Goal: Feedback & Contribution: Submit feedback/report problem

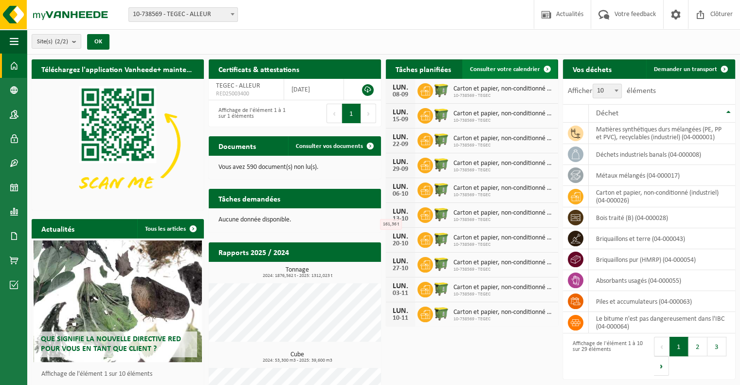
click at [506, 70] on span "Consulter votre calendrier" at bounding box center [505, 69] width 70 height 6
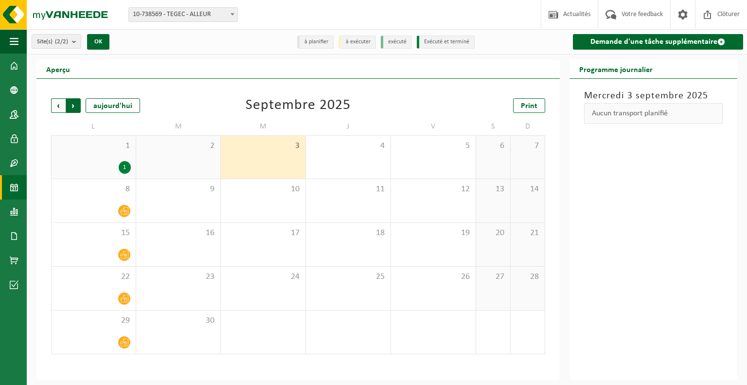
click at [60, 107] on span "Précédent" at bounding box center [58, 105] width 15 height 15
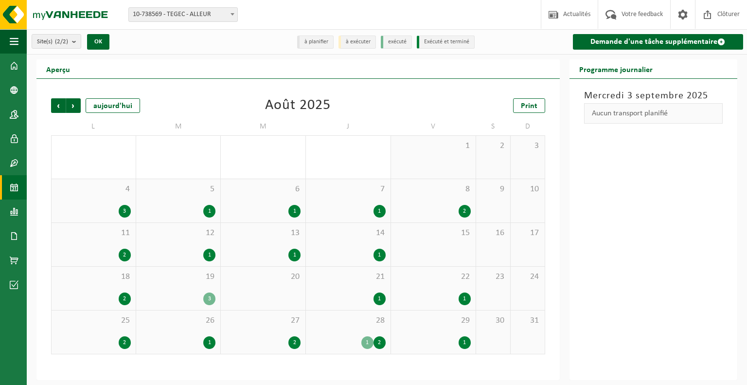
click at [468, 346] on div "1" at bounding box center [465, 342] width 12 height 13
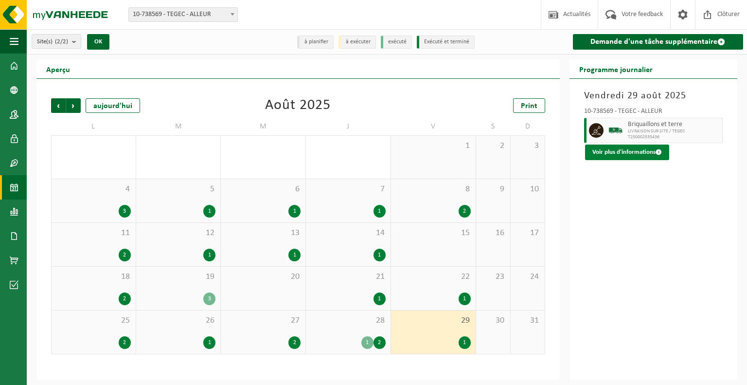
click at [610, 152] on button "Voir plus d'informations" at bounding box center [627, 153] width 84 height 16
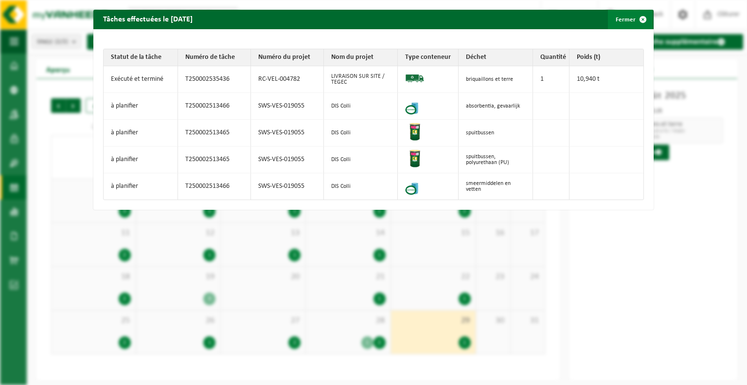
click at [641, 21] on span "button" at bounding box center [643, 19] width 19 height 19
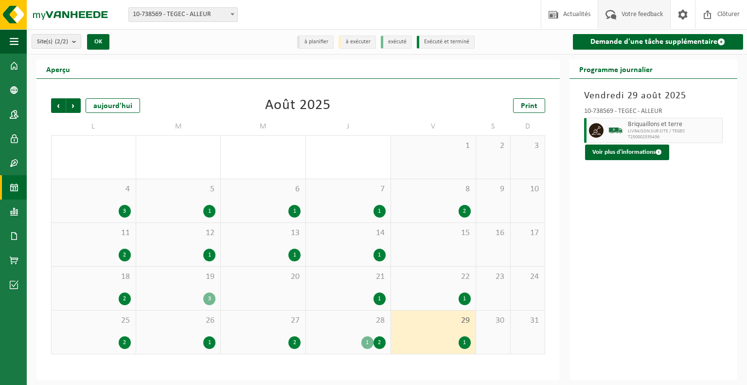
click at [607, 15] on span at bounding box center [611, 14] width 16 height 29
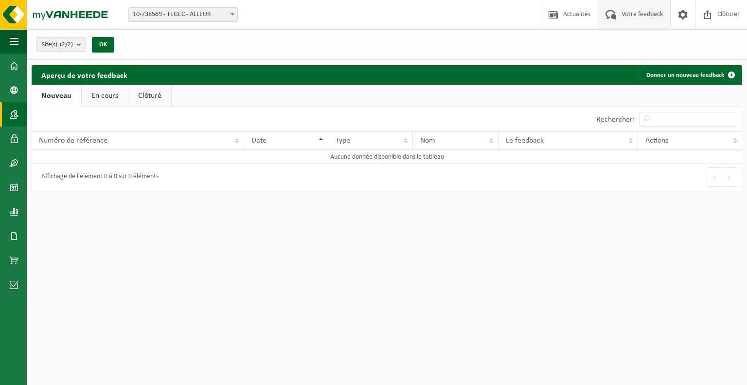
click at [18, 110] on span at bounding box center [14, 114] width 9 height 24
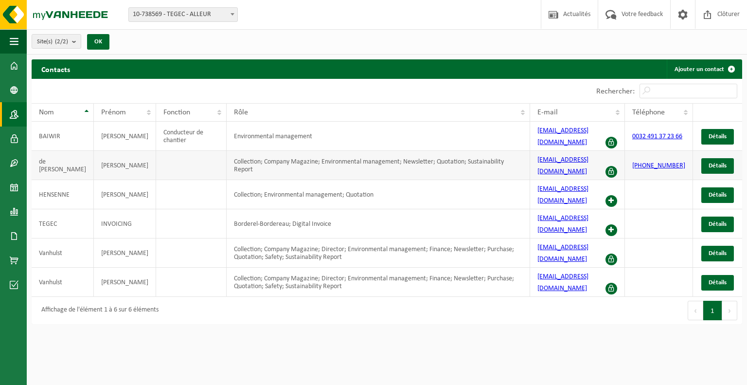
click at [63, 155] on td "de Moitelle" at bounding box center [63, 165] width 62 height 29
click at [227, 151] on td "Collection; Company Magazine; Environmental management; Newsletter; Quotation; …" at bounding box center [379, 165] width 304 height 29
click at [714, 163] on span "Détails" at bounding box center [718, 166] width 18 height 6
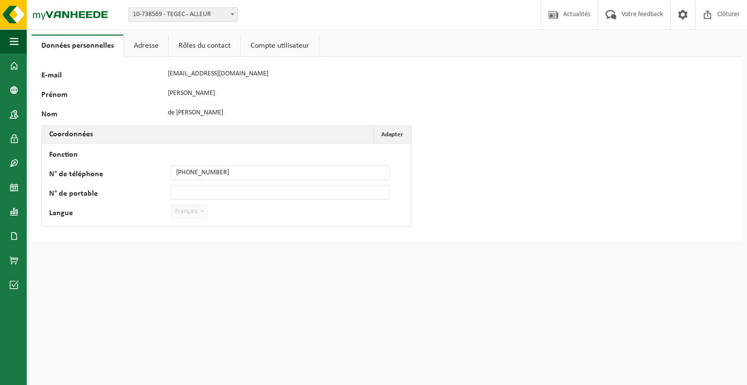
click at [182, 43] on link "Rôles du contact" at bounding box center [205, 46] width 72 height 22
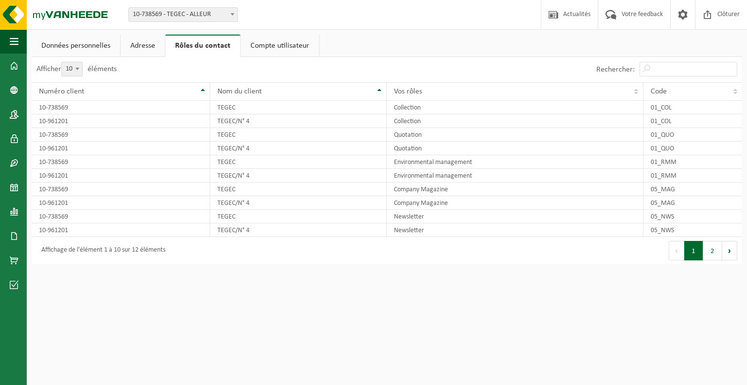
click at [91, 44] on link "Données personnelles" at bounding box center [76, 46] width 89 height 22
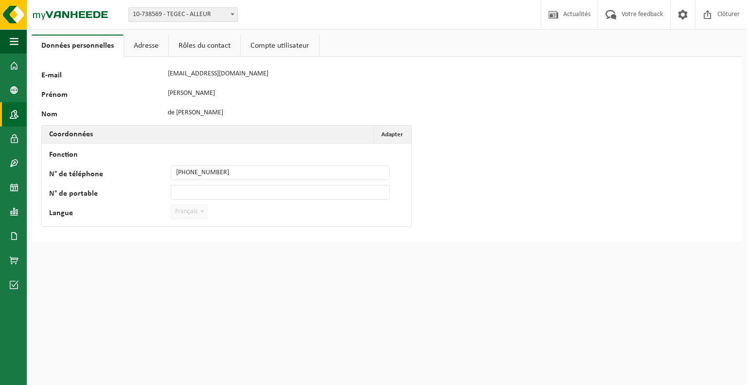
click at [14, 114] on span at bounding box center [14, 114] width 9 height 24
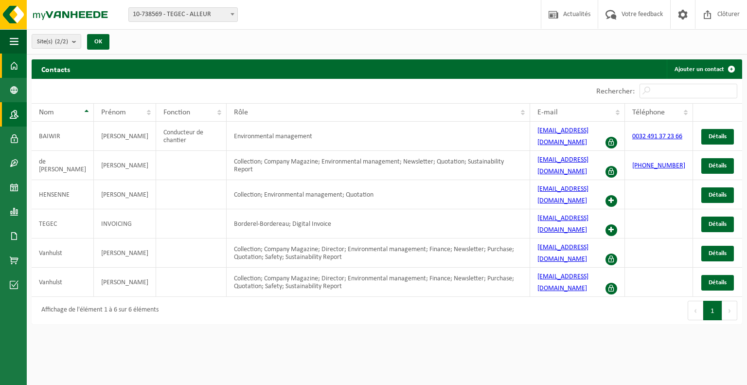
click at [15, 68] on span at bounding box center [14, 66] width 9 height 24
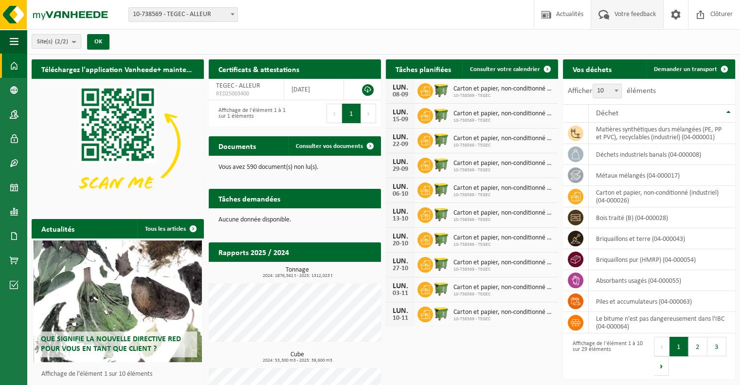
click at [631, 18] on span "Votre feedback" at bounding box center [635, 14] width 46 height 29
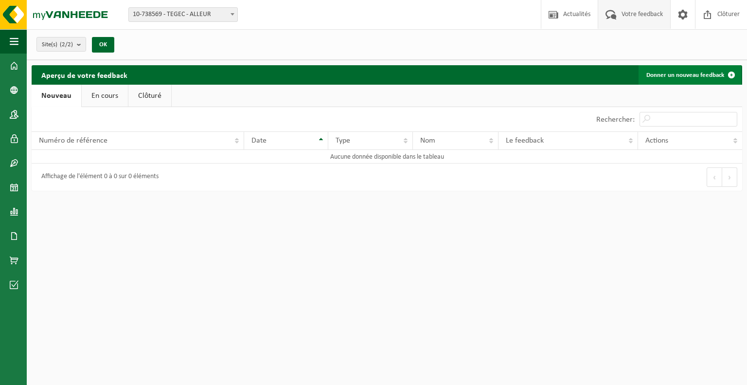
click at [664, 80] on link "Donner un nouveau feedback" at bounding box center [690, 74] width 103 height 19
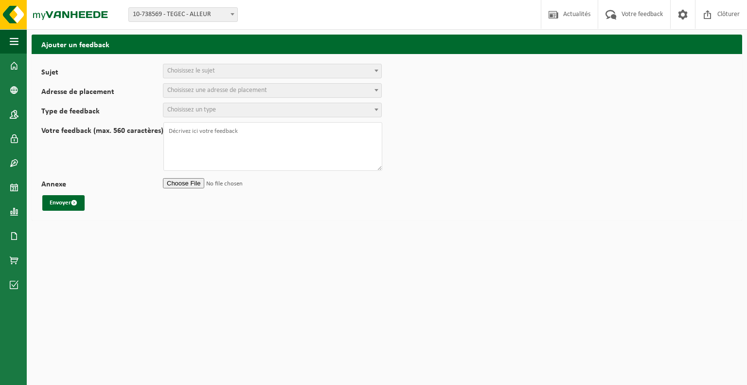
select select
click at [329, 70] on span "Choisissez le sujet" at bounding box center [272, 71] width 218 height 14
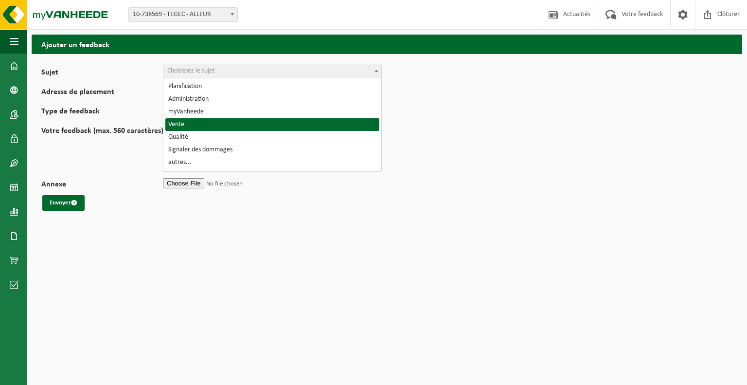
click at [459, 136] on form "Sujet Planification Administration myVanheede Vente Qualité Signaler des dommag…" at bounding box center [386, 137] width 691 height 147
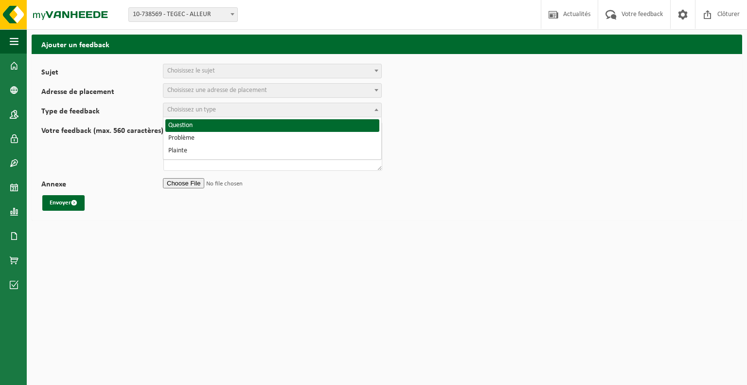
click at [372, 107] on span at bounding box center [377, 109] width 10 height 13
click at [364, 89] on span "Choisissez une adresse de placement" at bounding box center [272, 91] width 218 height 14
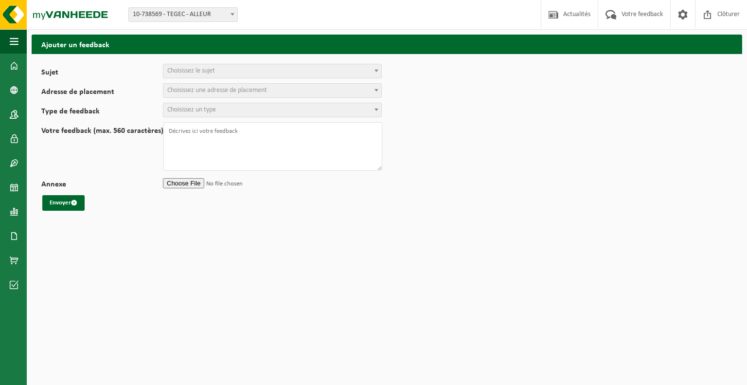
click at [483, 86] on form "Sujet Planification Administration myVanheede Vente Qualité Signaler des dommag…" at bounding box center [386, 137] width 691 height 147
click at [22, 18] on img at bounding box center [58, 14] width 117 height 29
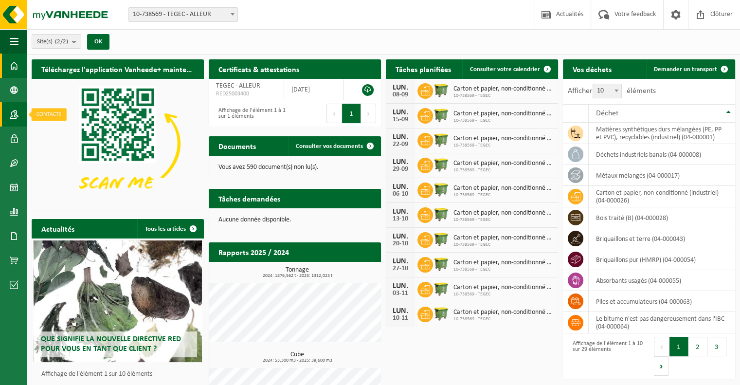
click at [14, 112] on span at bounding box center [14, 114] width 9 height 24
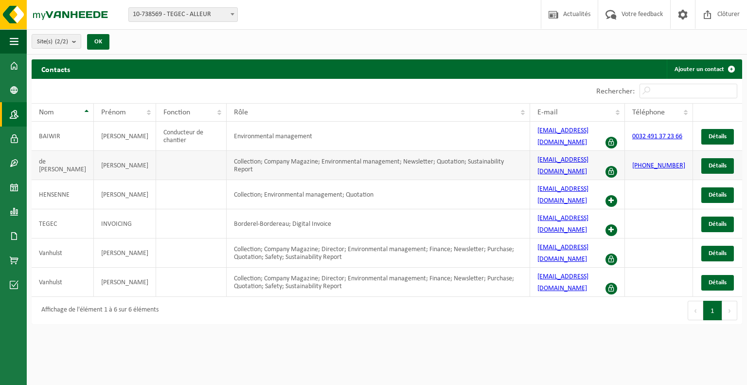
click at [94, 151] on td "[PERSON_NAME]" at bounding box center [125, 165] width 62 height 29
click at [710, 163] on span "Détails" at bounding box center [718, 166] width 18 height 6
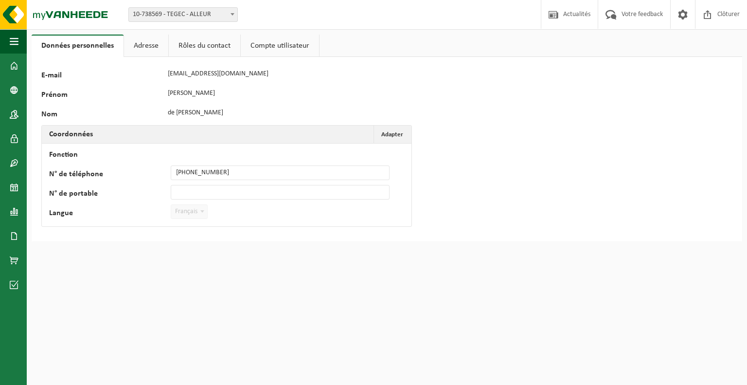
click at [285, 43] on link "Compte utilisateur" at bounding box center [280, 46] width 78 height 22
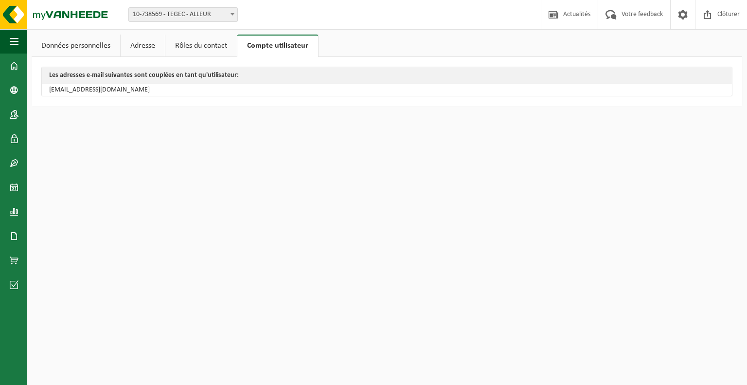
click at [191, 43] on link "Rôles du contact" at bounding box center [201, 46] width 72 height 22
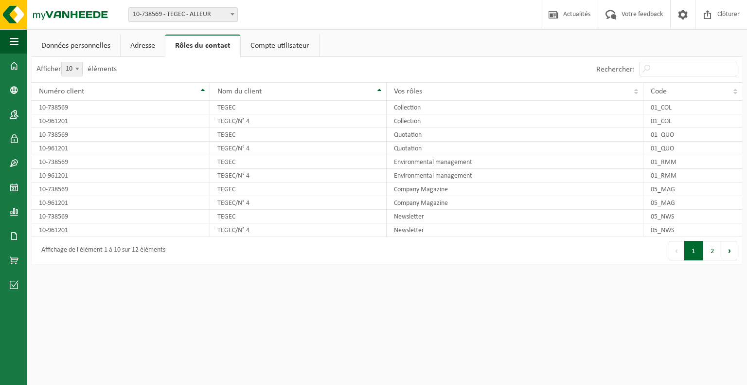
click at [145, 43] on link "Adresse" at bounding box center [143, 46] width 44 height 22
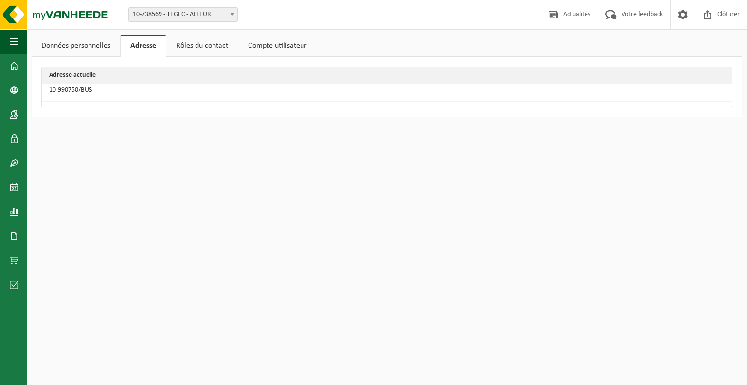
click at [93, 44] on link "Données personnelles" at bounding box center [76, 46] width 89 height 22
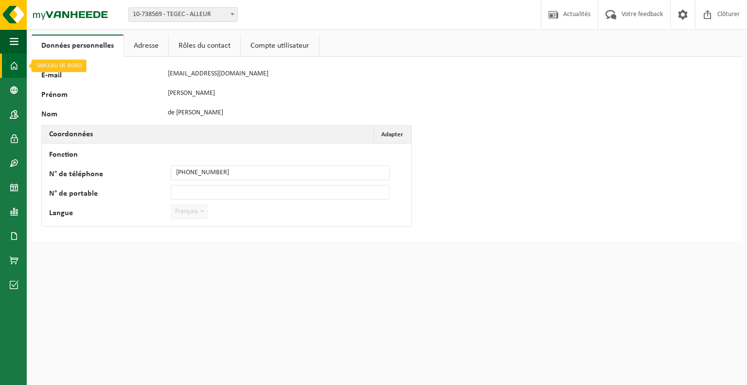
click at [9, 64] on link "Tableau de bord" at bounding box center [13, 66] width 27 height 24
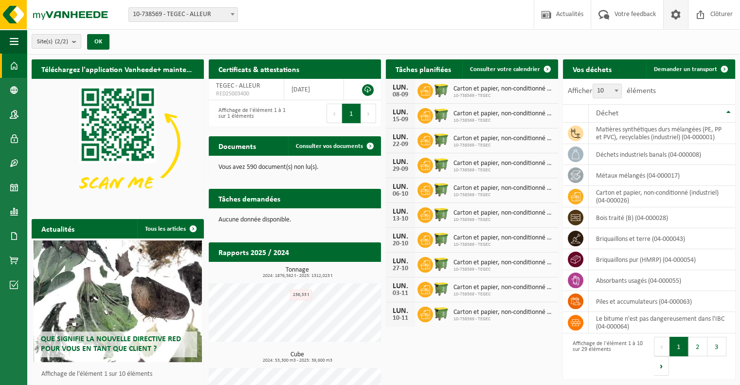
click at [678, 15] on span at bounding box center [676, 14] width 15 height 29
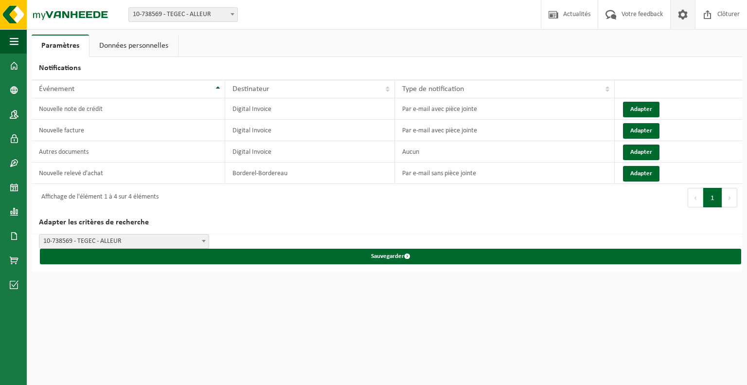
click at [156, 48] on link "Données personnelles" at bounding box center [134, 46] width 89 height 22
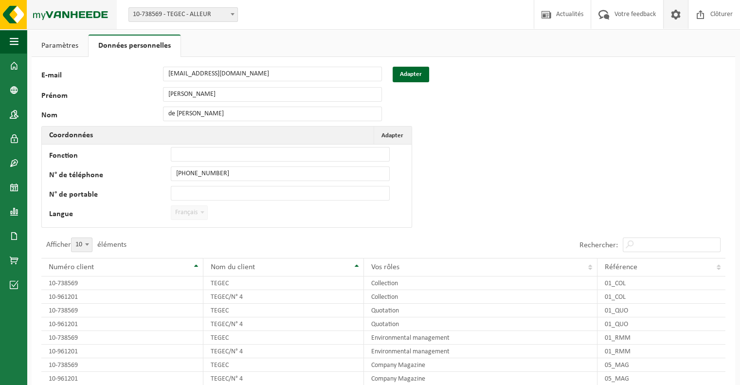
click at [25, 12] on img at bounding box center [58, 14] width 117 height 29
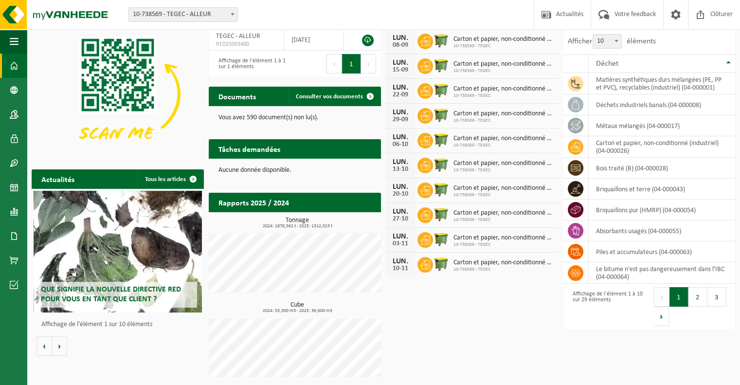
scroll to position [51, 0]
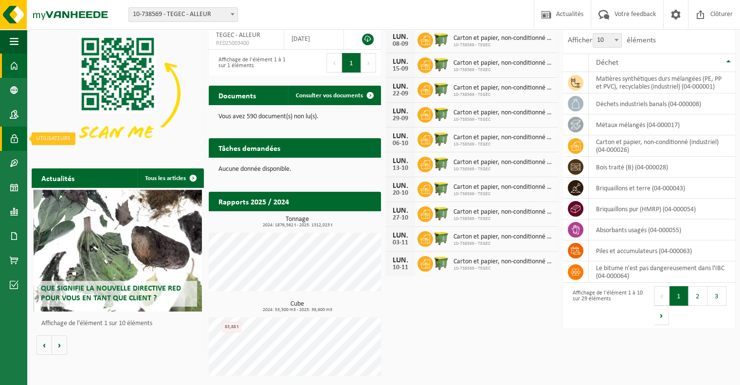
click at [11, 141] on span at bounding box center [14, 139] width 9 height 24
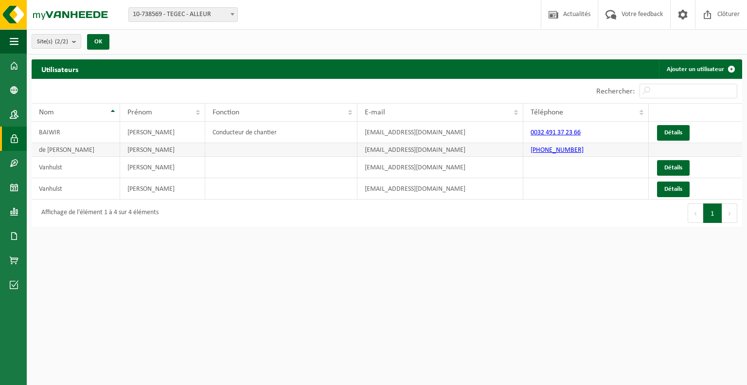
click at [288, 149] on td at bounding box center [281, 150] width 152 height 14
click at [58, 145] on td "de [PERSON_NAME]" at bounding box center [76, 150] width 89 height 14
click at [58, 148] on td "de [PERSON_NAME]" at bounding box center [76, 150] width 89 height 14
click at [98, 45] on button "OK" at bounding box center [98, 42] width 22 height 16
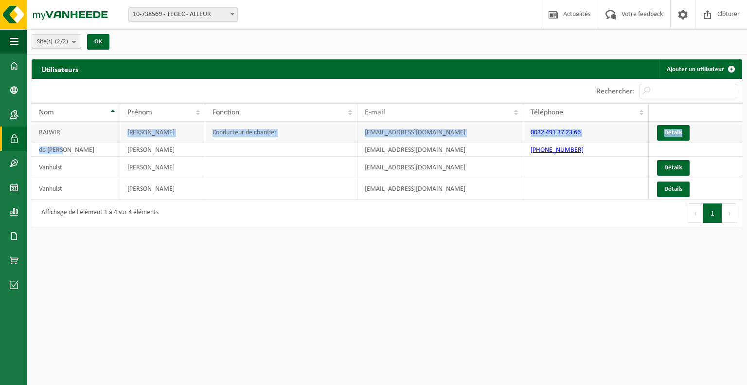
drag, startPoint x: 64, startPoint y: 147, endPoint x: 72, endPoint y: 130, distance: 19.2
click at [72, 129] on tbody "[PERSON_NAME] Conducteur de chantier [EMAIL_ADDRESS][DOMAIN_NAME] 0032 491 37 2…" at bounding box center [387, 161] width 711 height 78
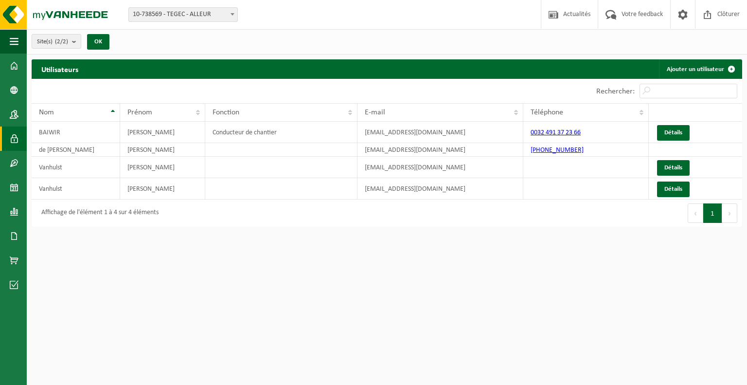
click at [88, 264] on html "Site: 10-738569 - TEGEC - ALLEUR 10-961201 - TEGEC/N° 4 - ALLEUR 10-738569 - TE…" at bounding box center [373, 192] width 747 height 385
click at [10, 182] on span at bounding box center [14, 187] width 9 height 24
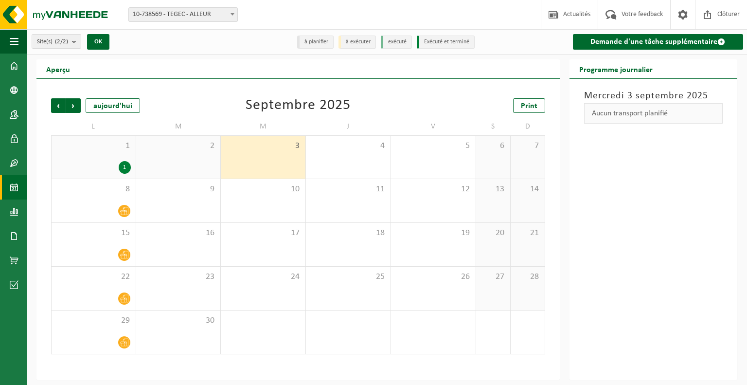
click at [122, 170] on div "1" at bounding box center [125, 167] width 12 height 13
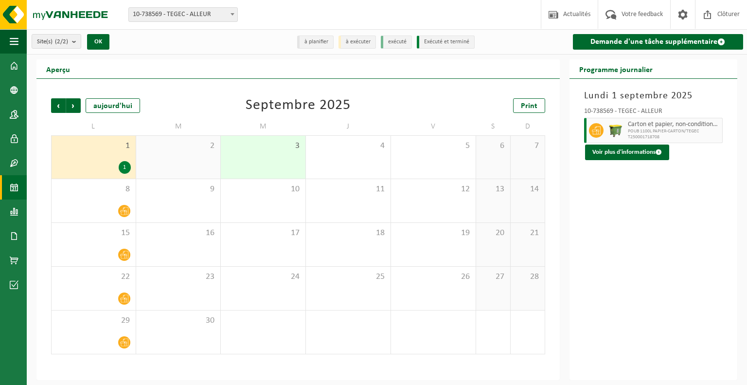
click at [122, 170] on div "1" at bounding box center [125, 167] width 12 height 13
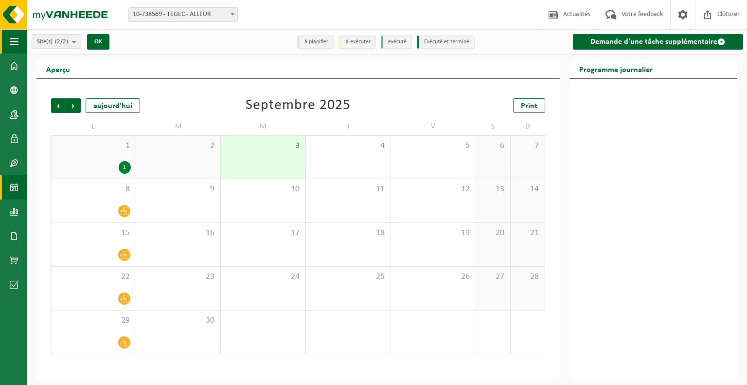
click at [7, 42] on button "Navigation" at bounding box center [13, 41] width 27 height 24
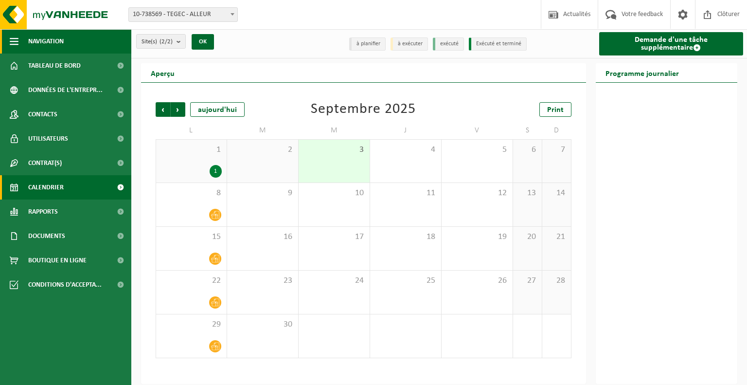
click at [15, 40] on span "button" at bounding box center [14, 41] width 9 height 24
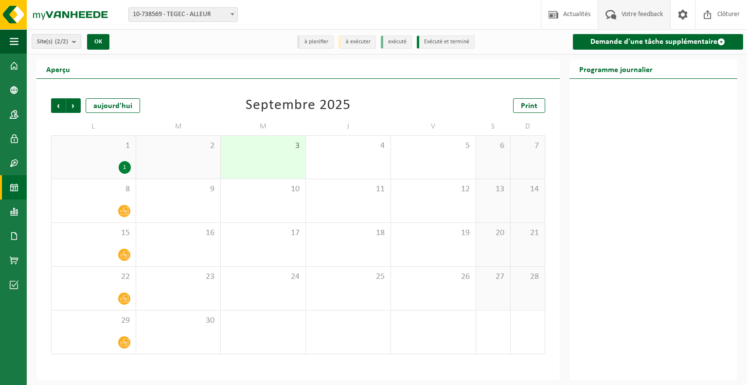
click at [620, 17] on span "Votre feedback" at bounding box center [642, 14] width 46 height 29
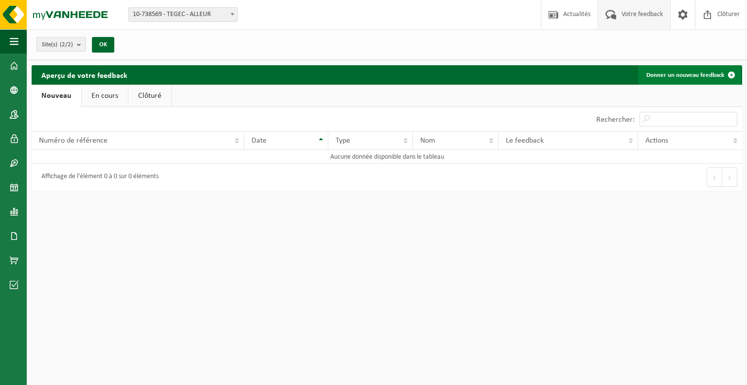
click at [694, 77] on link "Donner un nouveau feedback" at bounding box center [690, 74] width 103 height 19
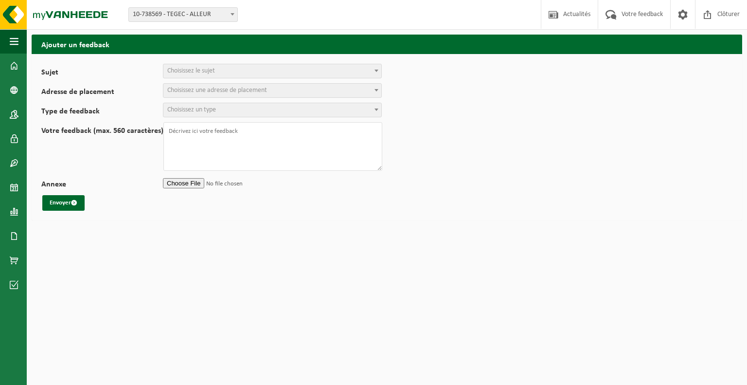
select select
click at [380, 75] on span at bounding box center [377, 70] width 10 height 13
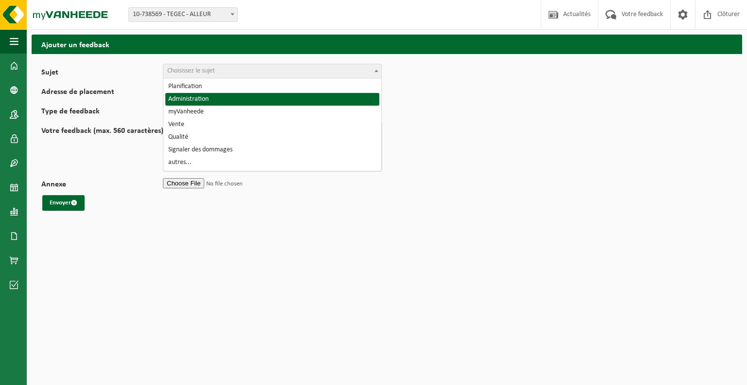
select select "7"
select select
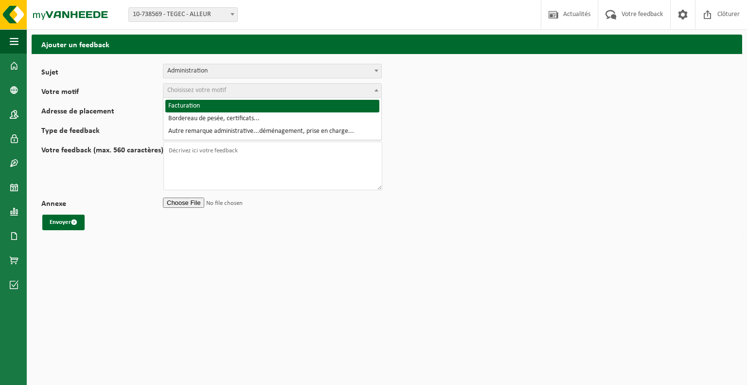
click at [371, 87] on span "Choisissez votre motif" at bounding box center [272, 91] width 218 height 14
click at [377, 92] on span at bounding box center [377, 90] width 10 height 13
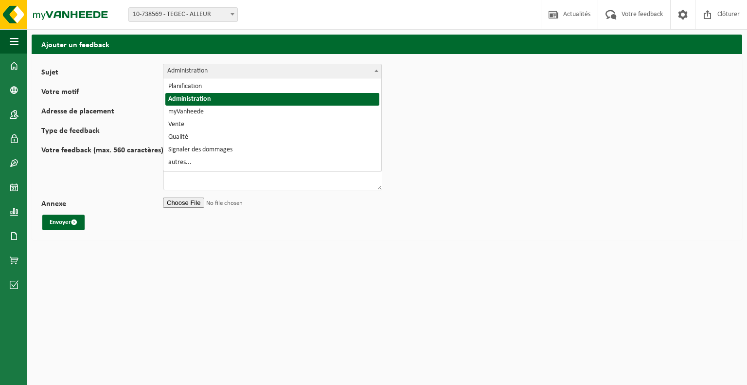
click at [379, 72] on span at bounding box center [377, 70] width 10 height 13
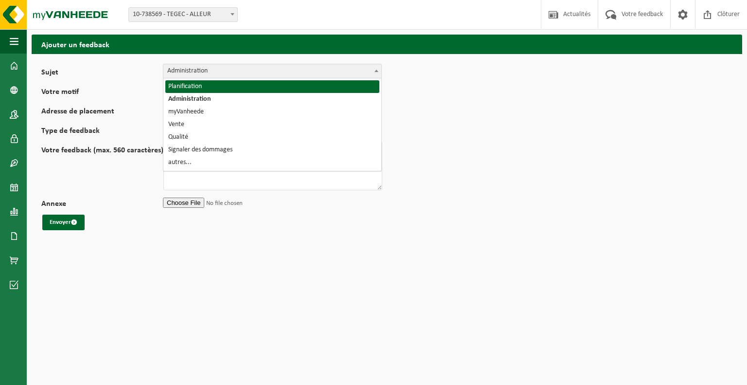
select select "1"
select select
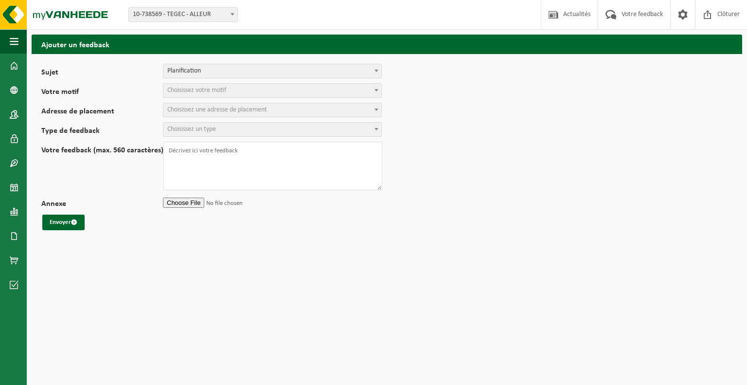
click at [371, 92] on span "Choisissez votre motif" at bounding box center [272, 91] width 218 height 14
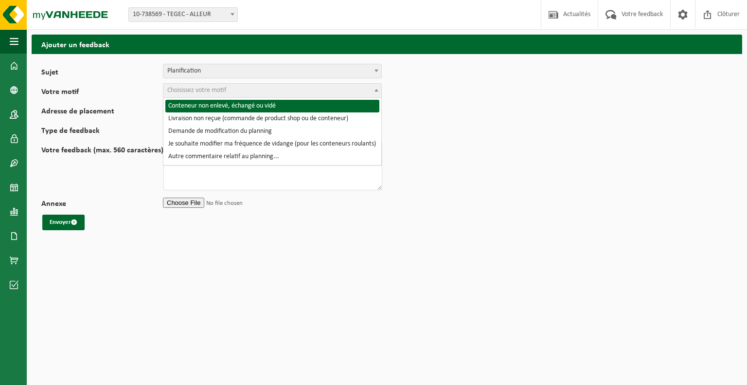
click at [369, 91] on span "Choisissez votre motif" at bounding box center [272, 91] width 218 height 14
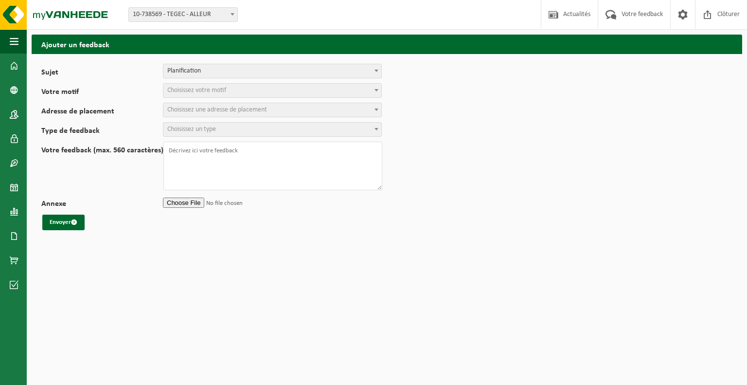
click at [370, 72] on span "Planification" at bounding box center [272, 71] width 218 height 14
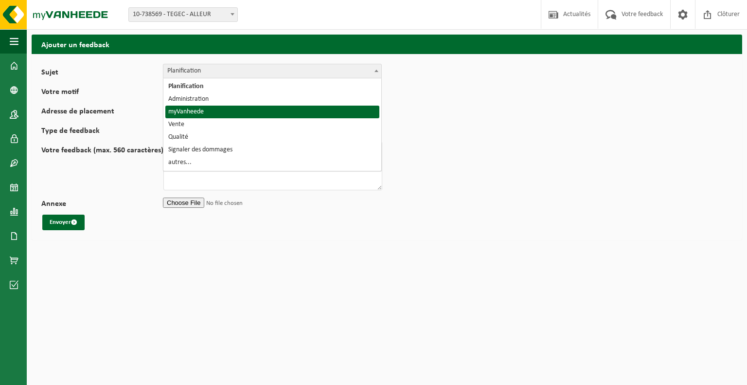
select select "11"
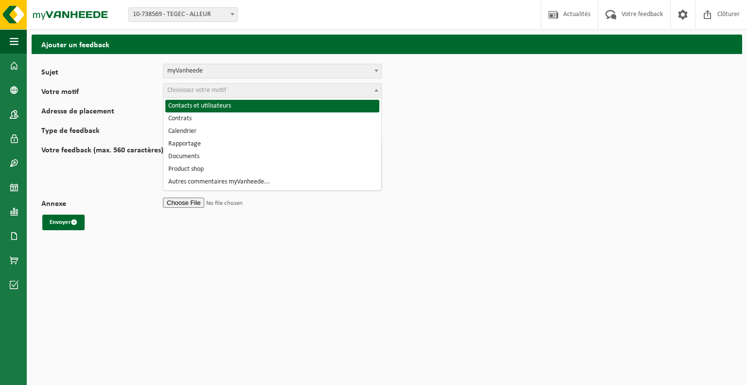
click at [370, 85] on span "Choisissez votre motif" at bounding box center [272, 91] width 218 height 14
select select "12"
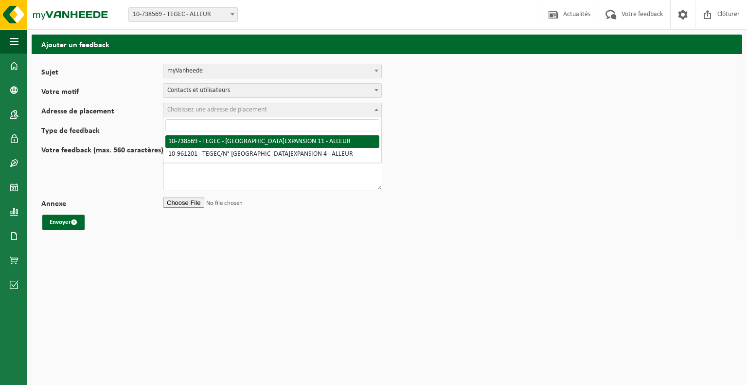
click at [377, 111] on span at bounding box center [377, 109] width 10 height 13
select select "37754"
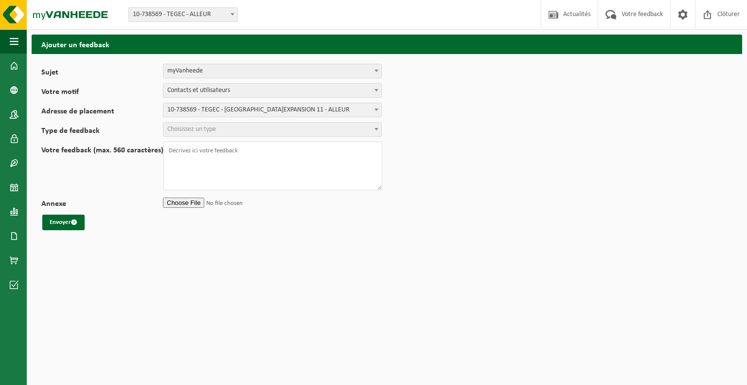
click at [361, 129] on span "Choisissez un type" at bounding box center [272, 130] width 218 height 14
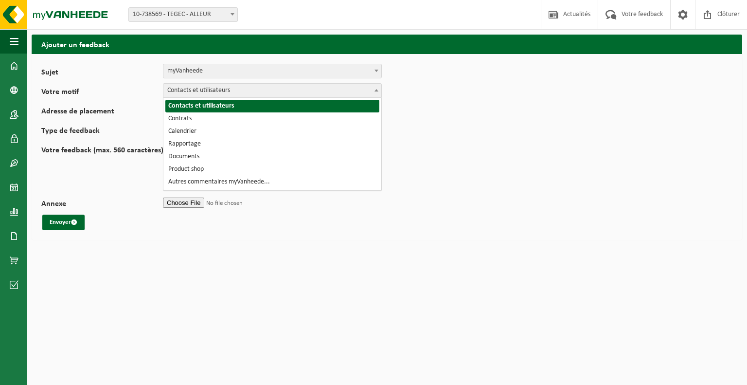
click at [375, 90] on b at bounding box center [377, 90] width 4 height 2
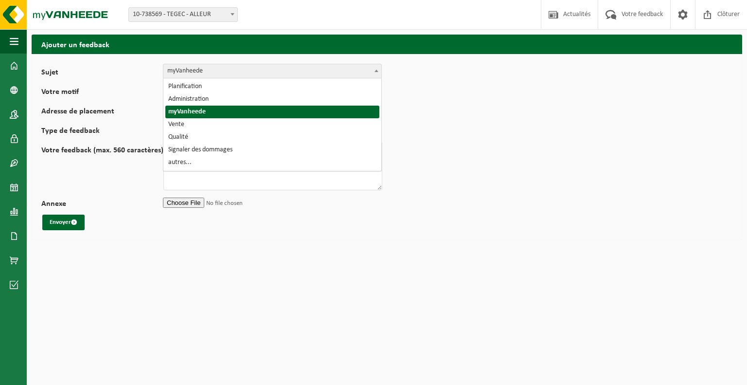
click at [362, 70] on span "myVanheede" at bounding box center [272, 71] width 218 height 14
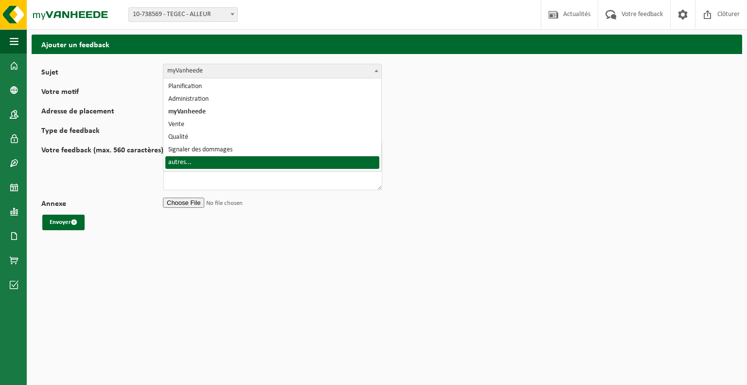
select select "32"
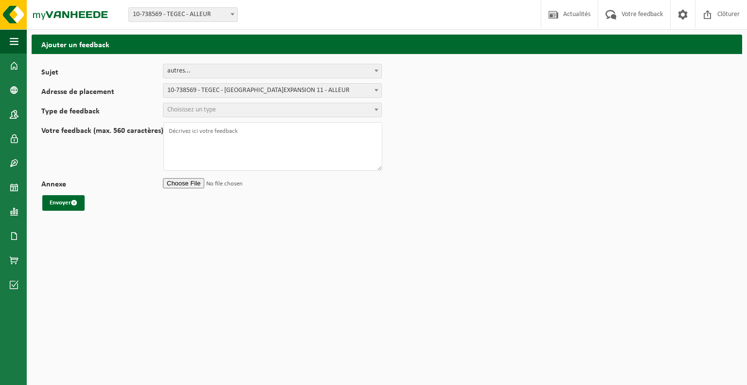
click at [375, 110] on b at bounding box center [377, 110] width 4 height 2
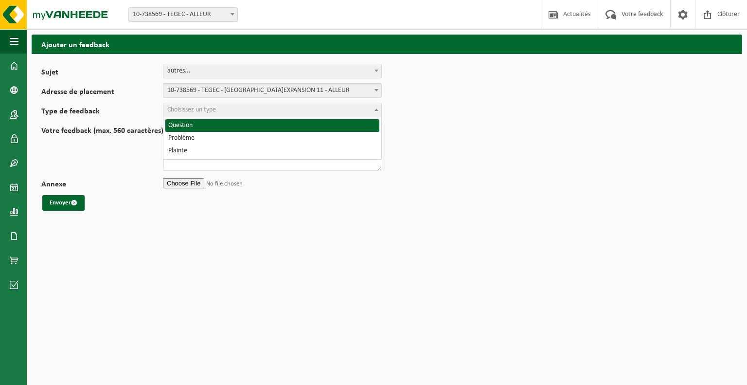
select select "QUE"
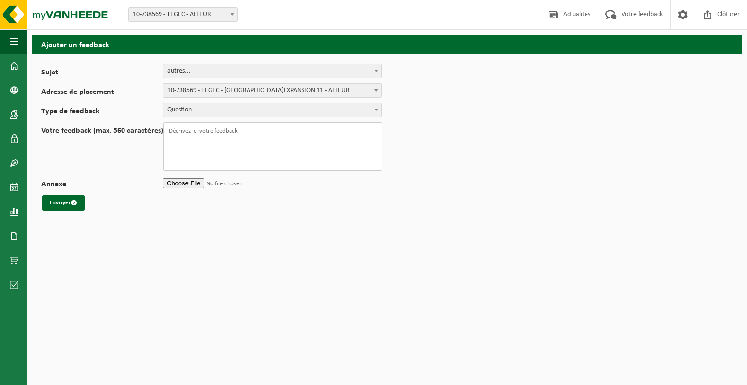
click at [250, 133] on textarea "Votre feedback (max. 560 caractères)" at bounding box center [272, 146] width 219 height 49
type textarea "C"
type textarea "Dans quelle fraction puis-je mettre les pieds de balise chantier en plastique r…"
click at [185, 179] on input "Annexe" at bounding box center [272, 183] width 219 height 15
type input "C:\fakepath\Pied de Balise.jpg"
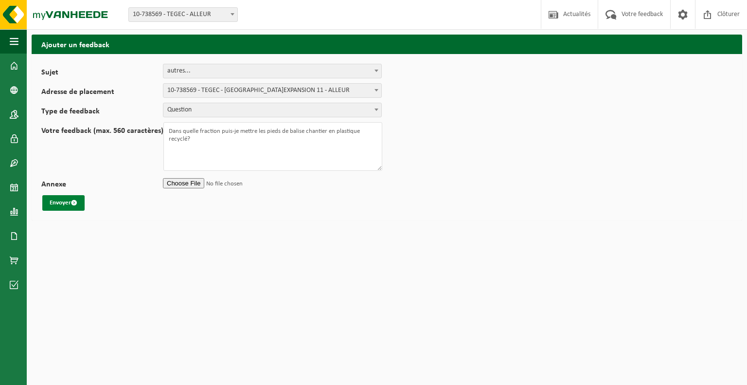
click at [55, 206] on button "Envoyer" at bounding box center [63, 203] width 42 height 16
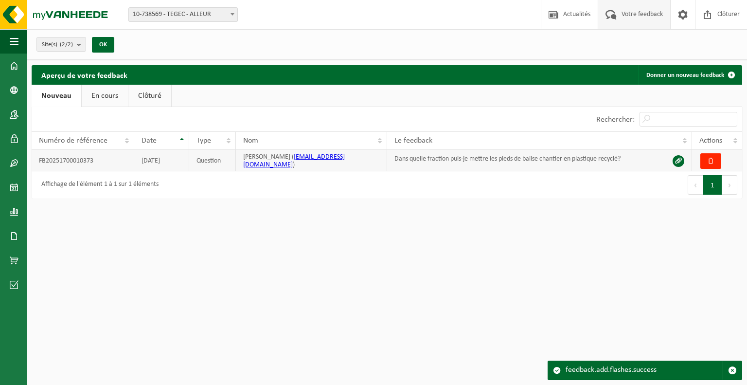
click at [597, 163] on td "Dans quelle fraction puis-je mettre les pieds de balise chantier en plastique r…" at bounding box center [539, 160] width 305 height 21
